Goal: Information Seeking & Learning: Learn about a topic

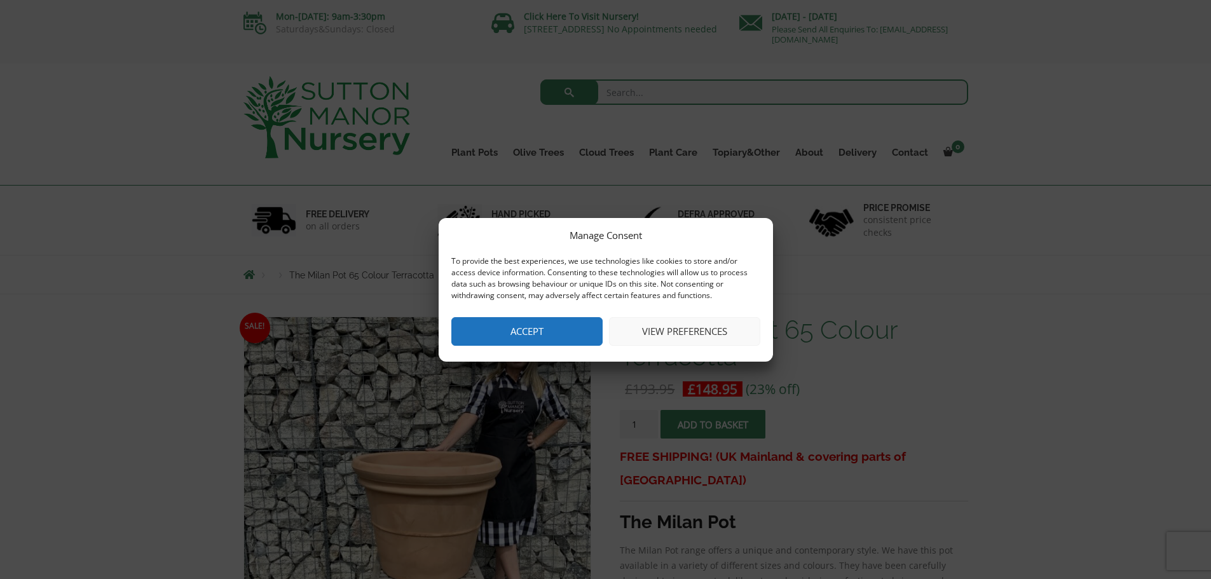
click at [567, 335] on button "Accept" at bounding box center [526, 331] width 151 height 29
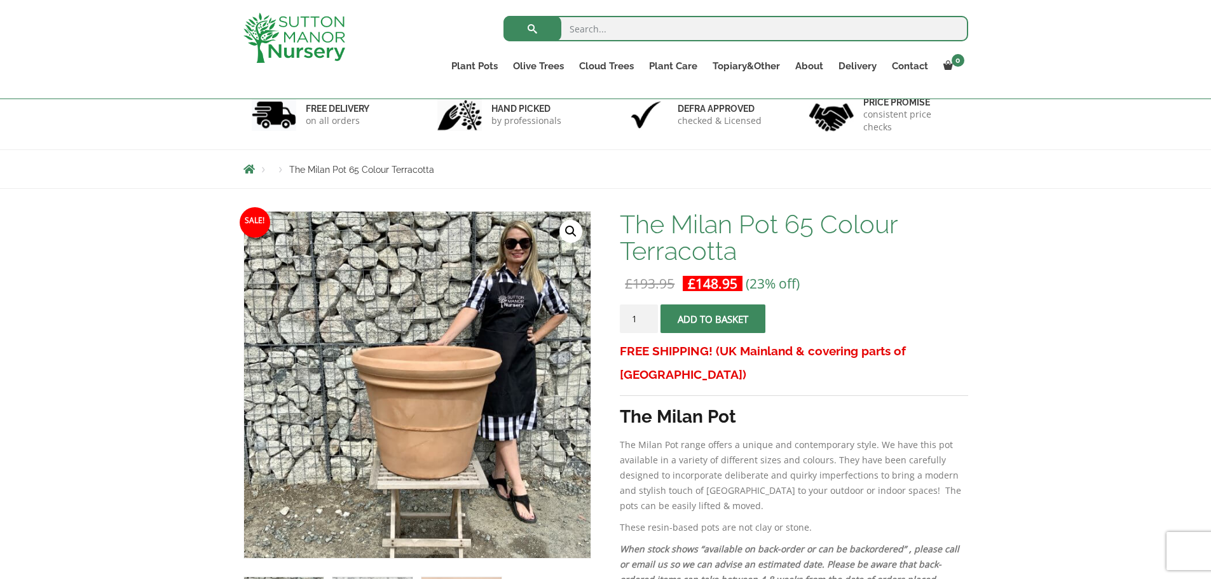
scroll to position [191, 0]
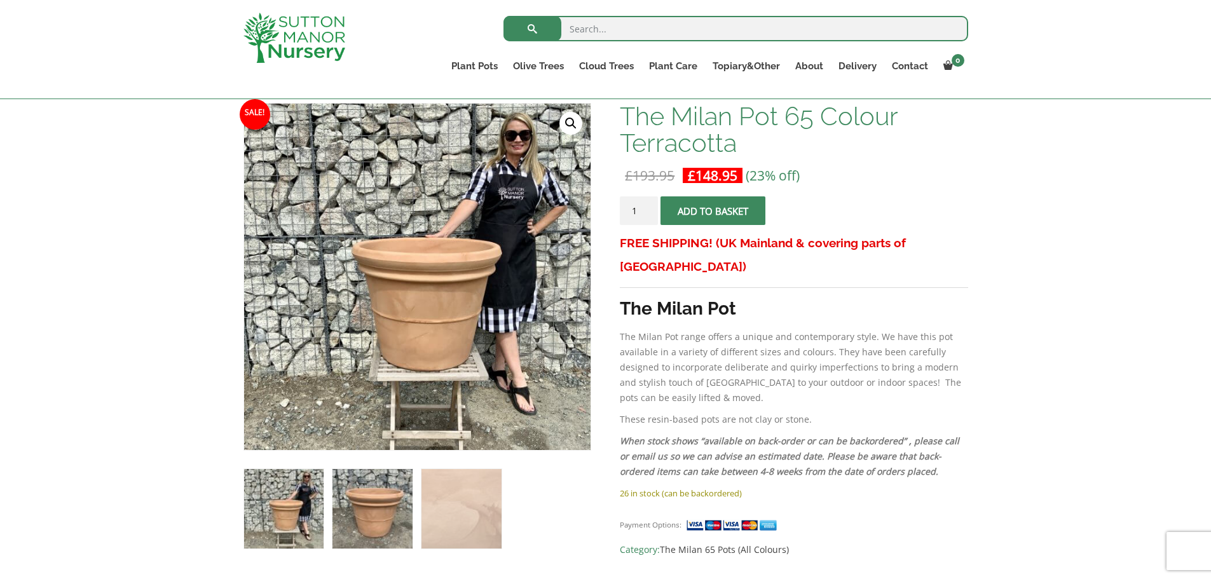
click at [366, 496] on img at bounding box center [372, 508] width 79 height 79
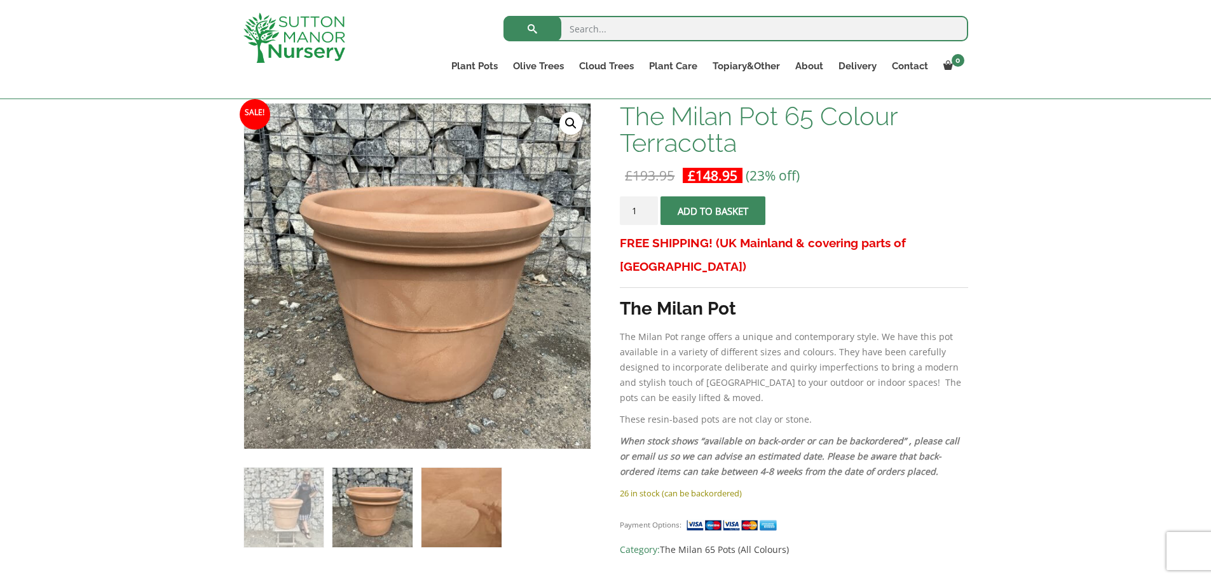
click at [448, 501] on img at bounding box center [461, 507] width 79 height 79
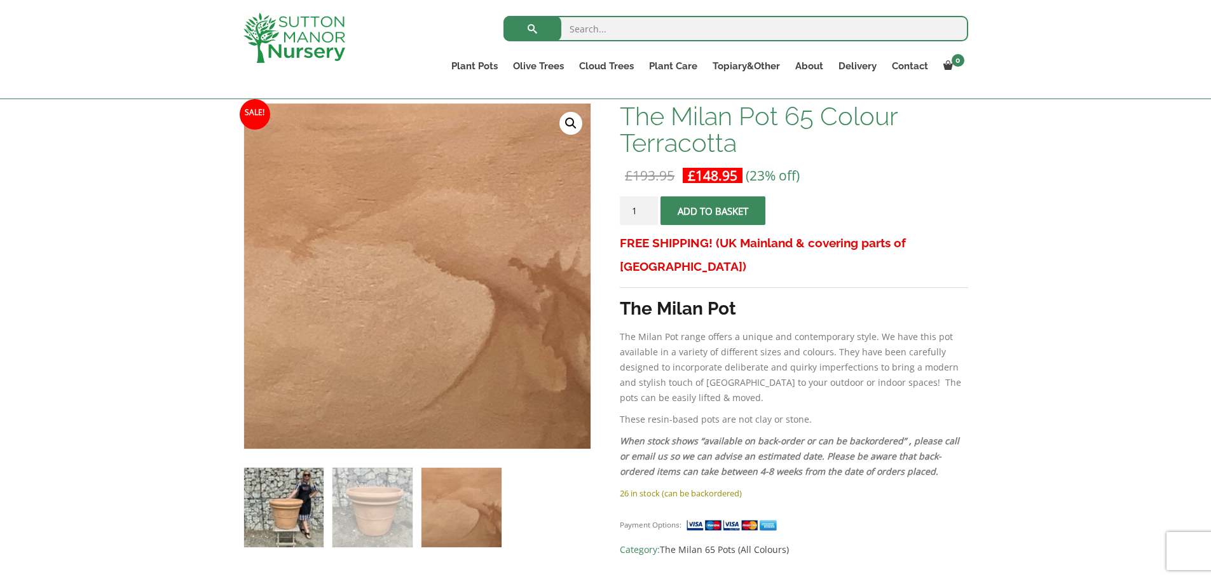
click at [272, 528] on img at bounding box center [283, 507] width 79 height 79
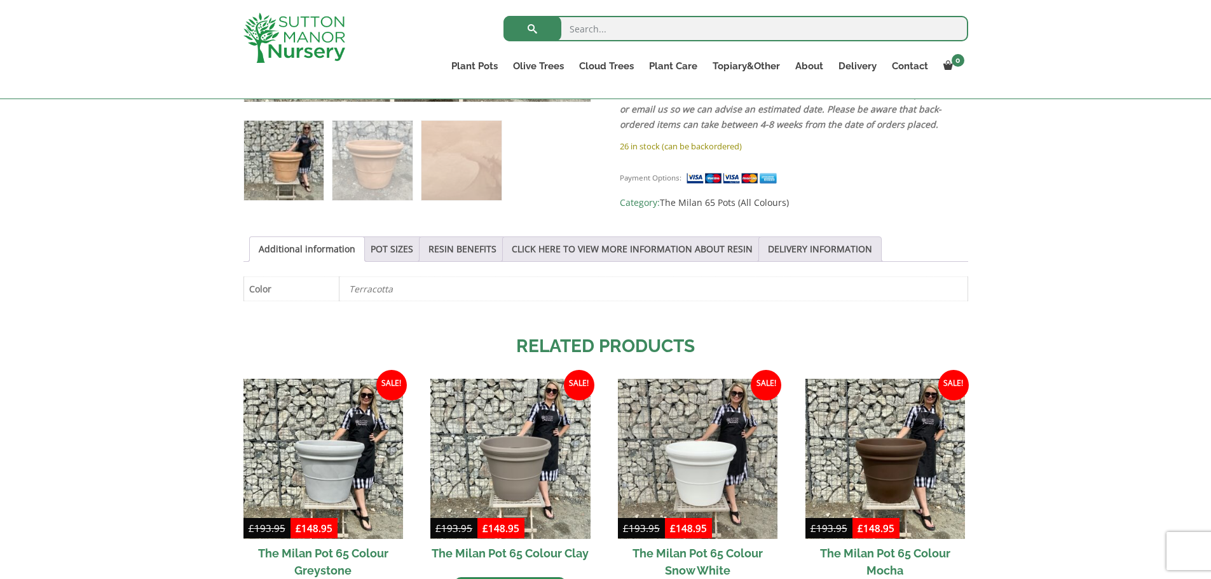
scroll to position [636, 0]
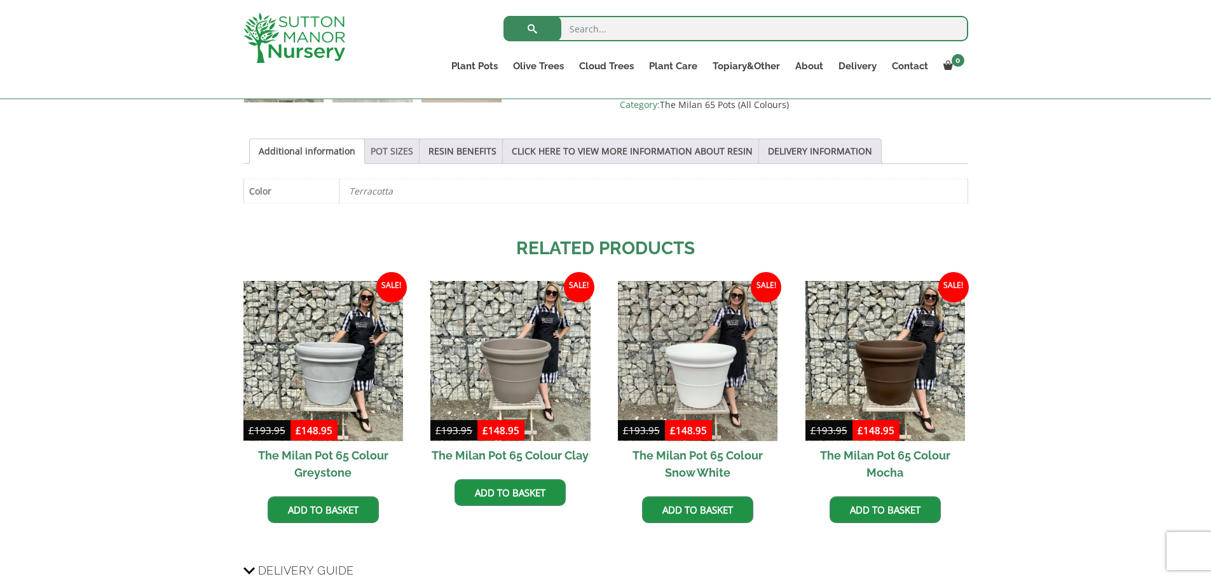
click at [378, 148] on link "POT SIZES" at bounding box center [392, 151] width 43 height 24
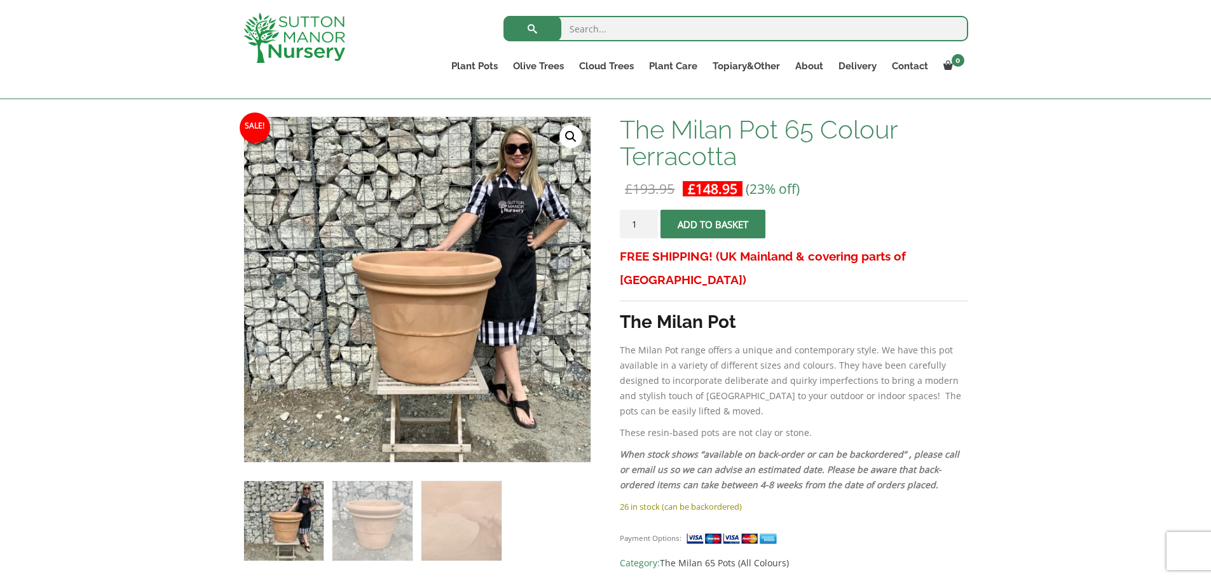
scroll to position [254, 0]
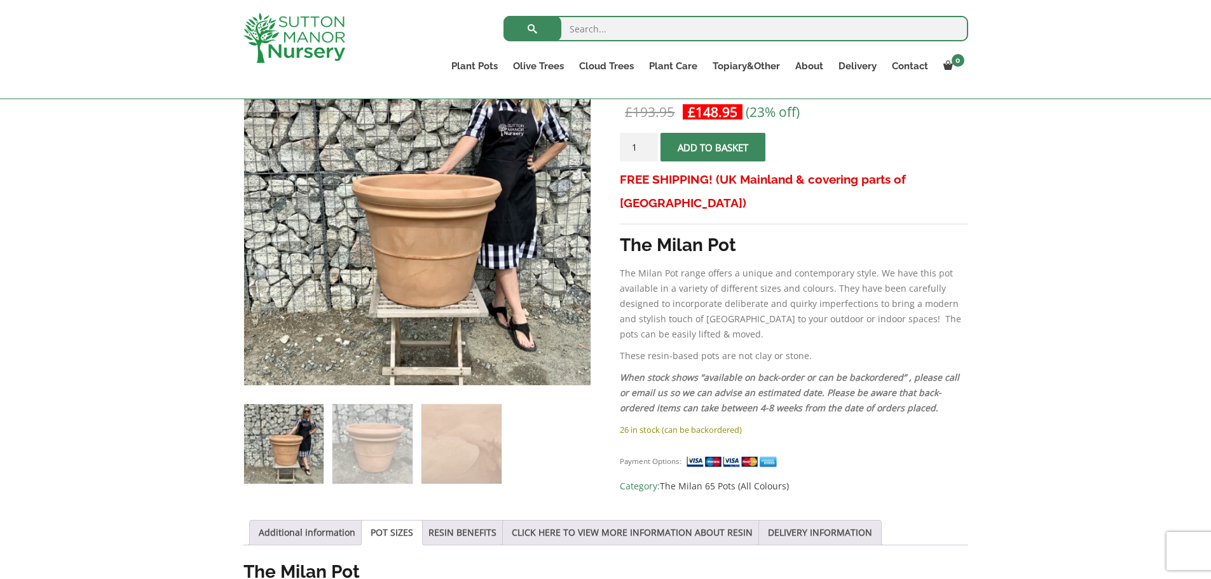
click at [712, 422] on p "26 in stock (can be backordered)" at bounding box center [794, 429] width 348 height 15
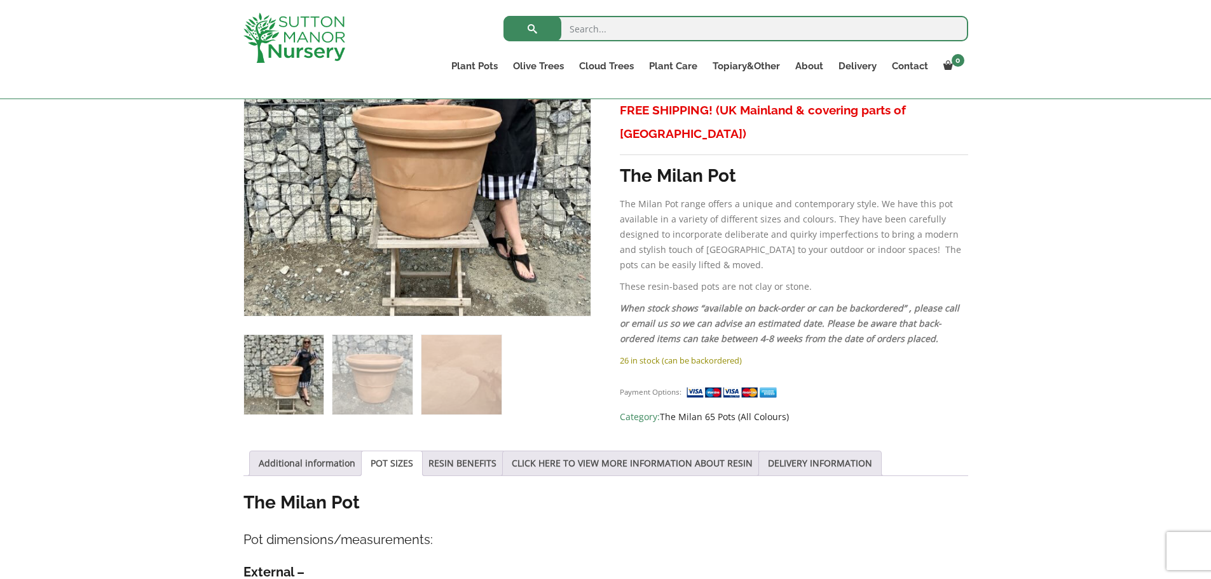
scroll to position [445, 0]
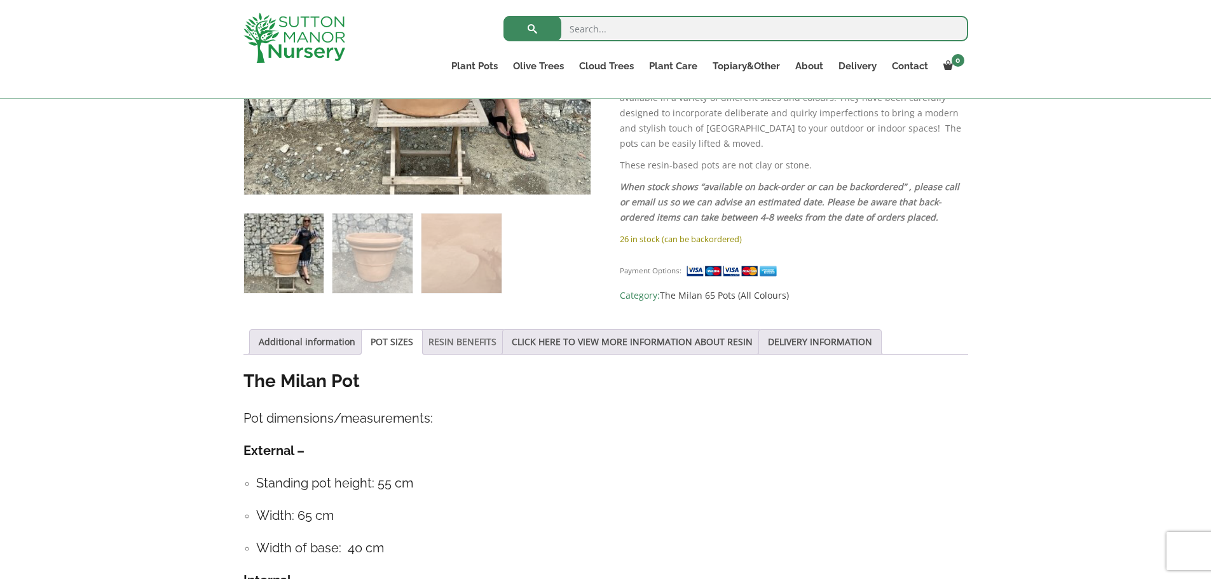
click at [470, 341] on link "RESIN BENEFITS" at bounding box center [463, 342] width 68 height 24
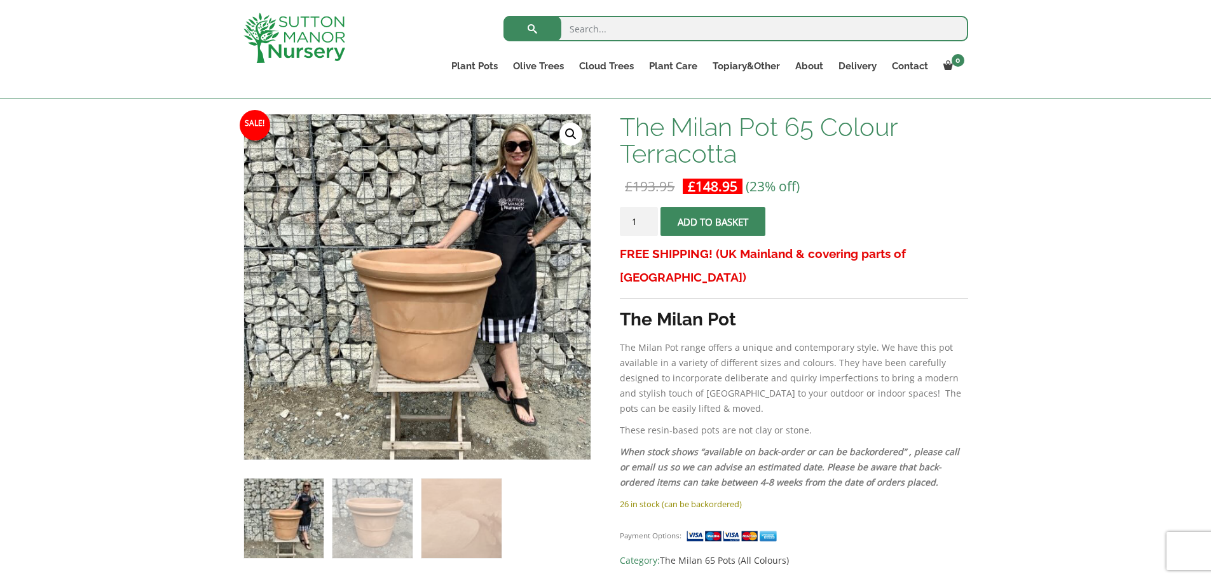
scroll to position [191, 0]
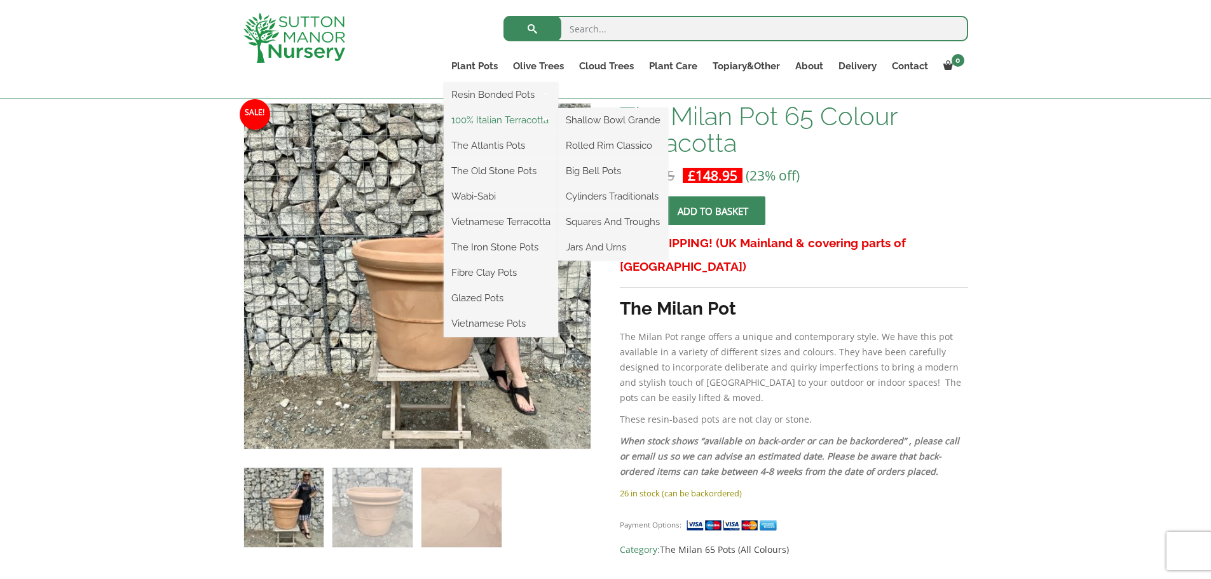
click at [523, 120] on link "100% Italian Terracotta" at bounding box center [501, 120] width 114 height 19
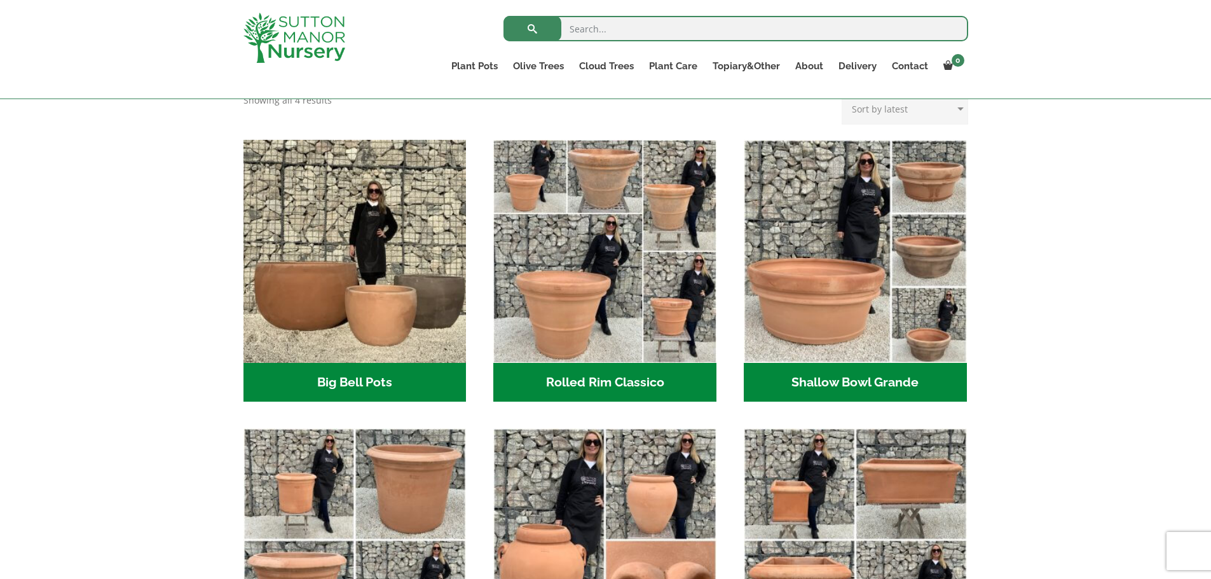
scroll to position [318, 0]
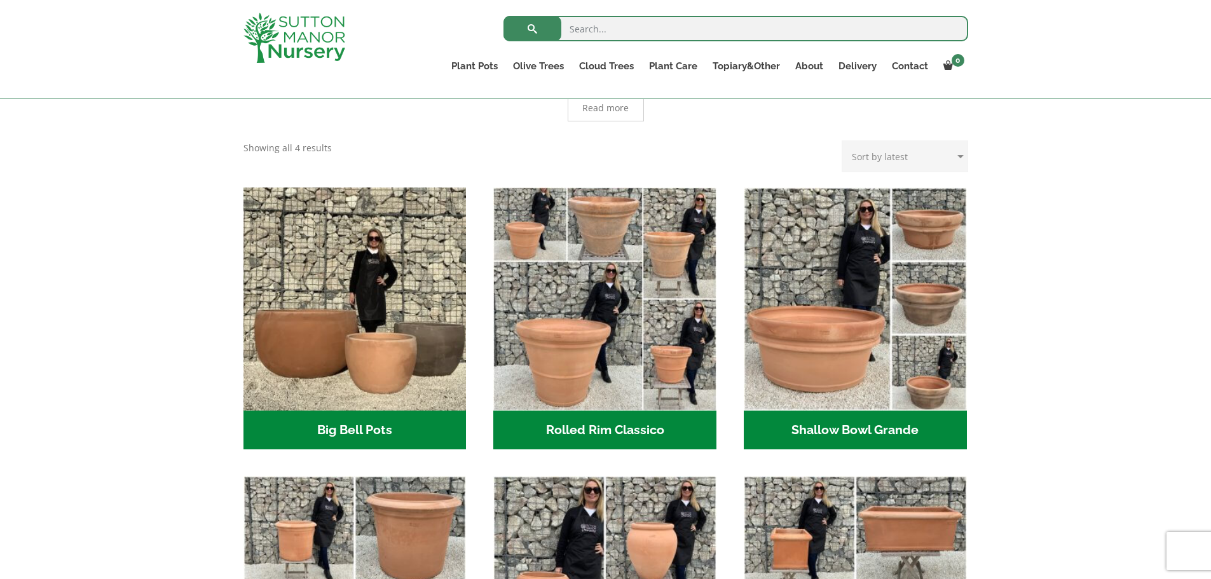
click at [235, 275] on div "XL Italian Terracotta Garden Pots Timeless Beauty with Lasting Sophistication I…" at bounding box center [606, 417] width 744 height 734
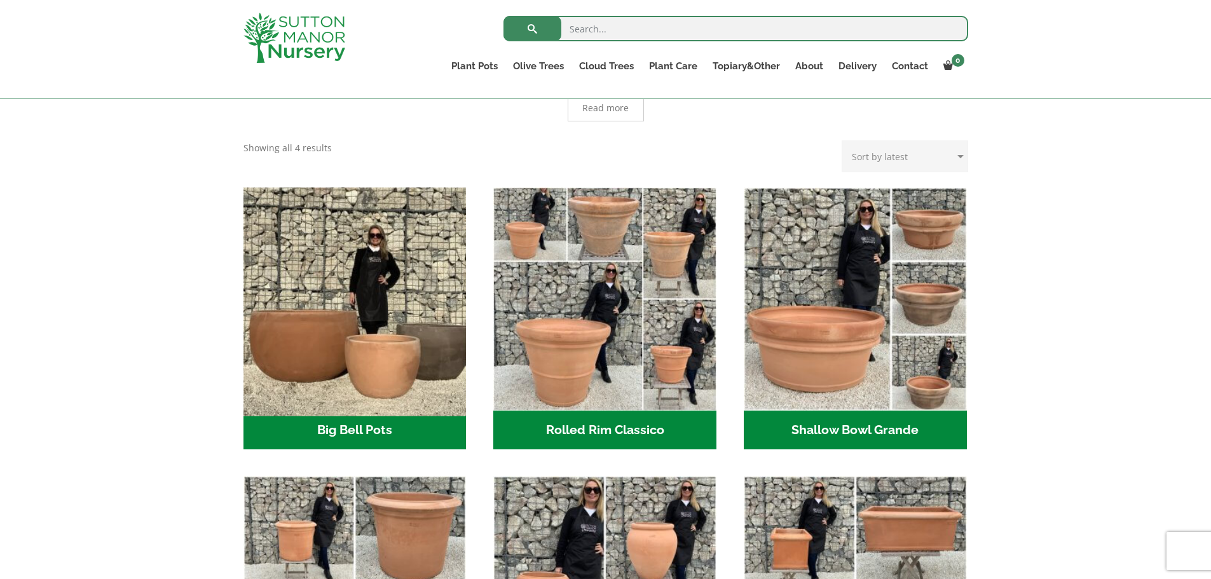
click at [350, 259] on img "Visit product category Big Bell Pots" at bounding box center [355, 299] width 234 height 234
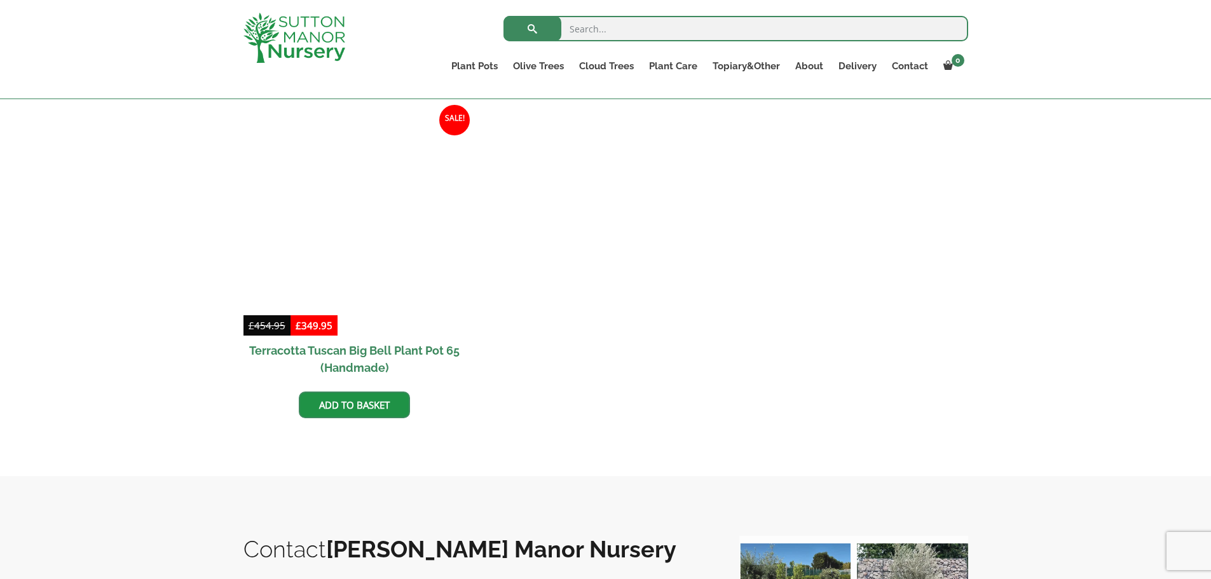
scroll to position [1272, 0]
